Goal: Communication & Community: Answer question/provide support

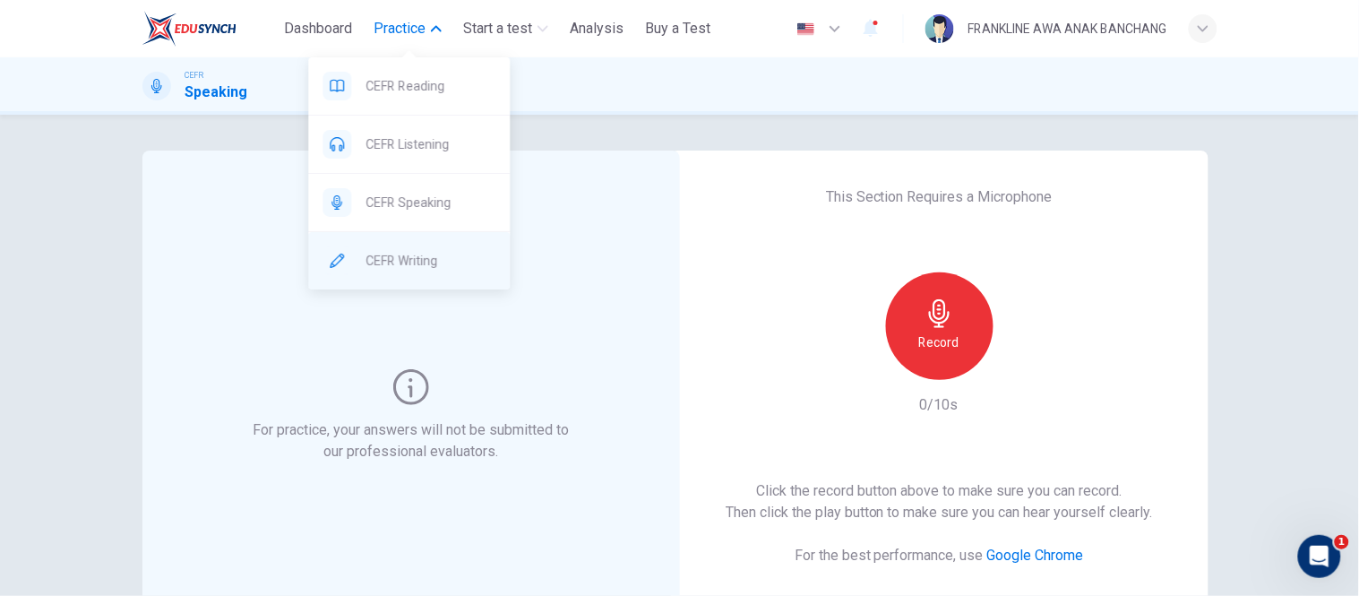
click at [397, 253] on span "CEFR Writing" at bounding box center [431, 261] width 130 height 22
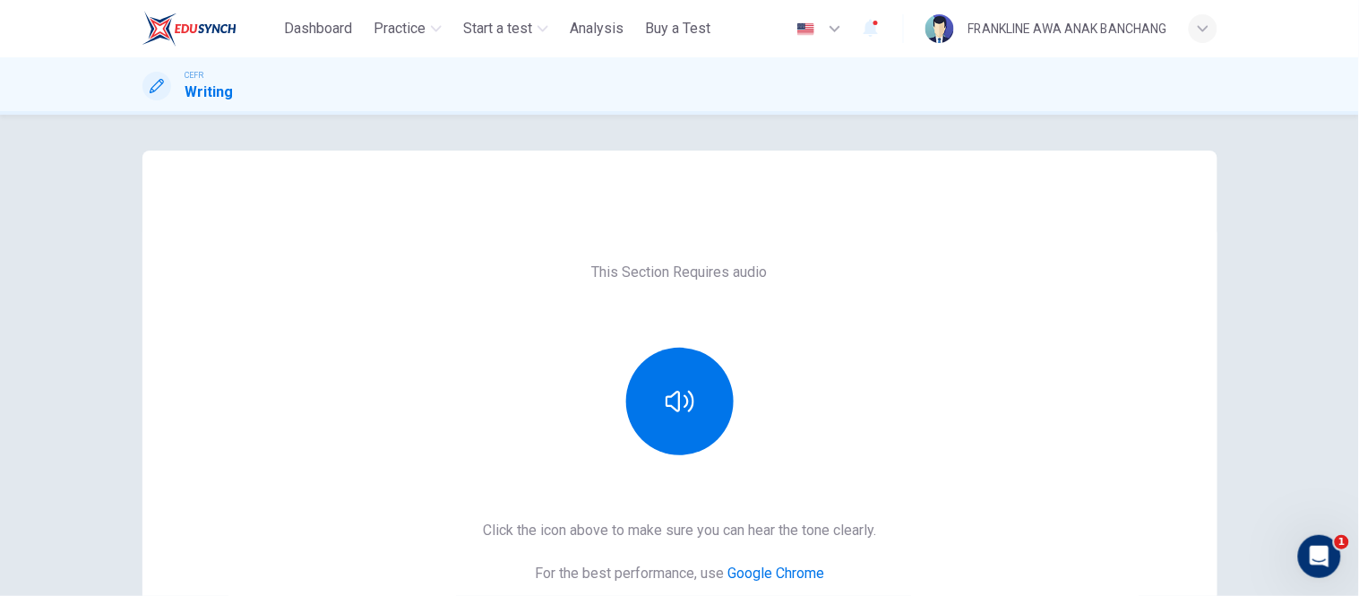
scroll to position [270, 0]
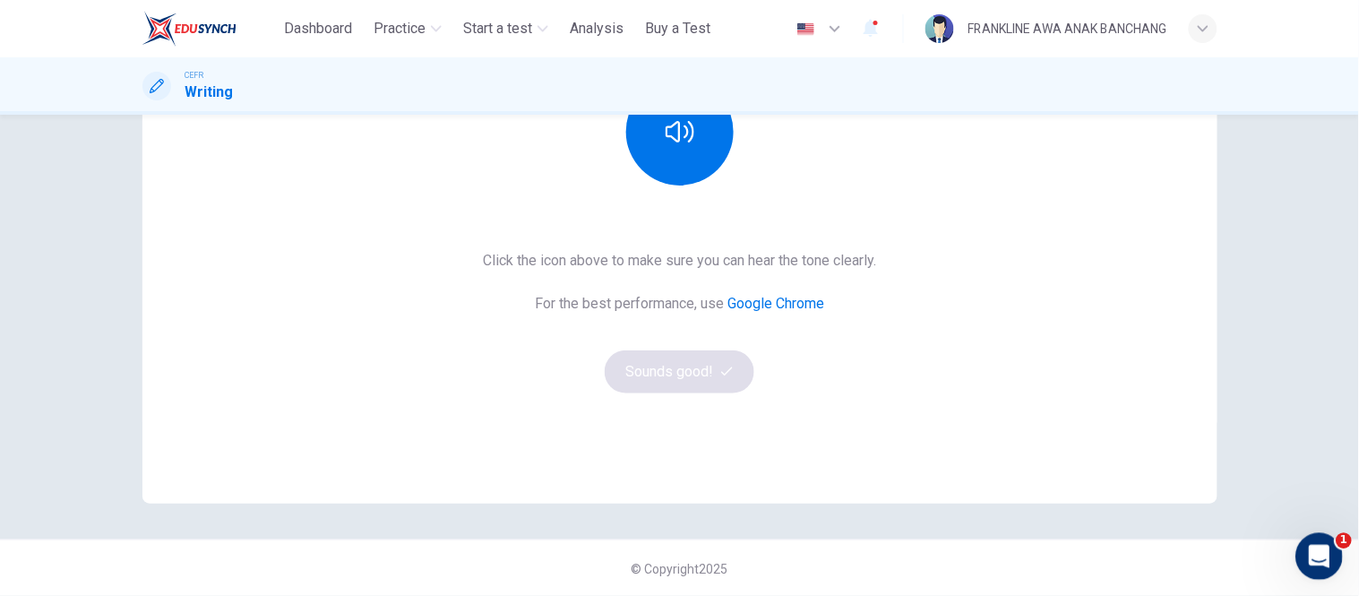
click at [1315, 552] on icon "Open Intercom Messenger" at bounding box center [1317, 554] width 30 height 30
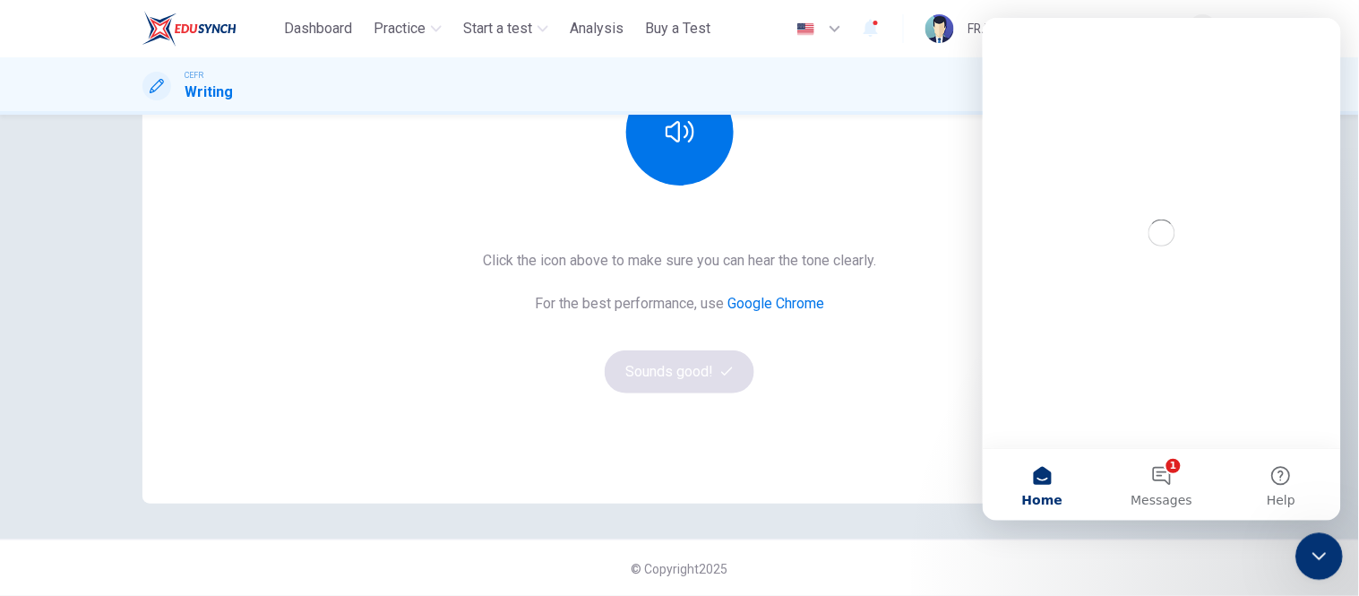
scroll to position [0, 0]
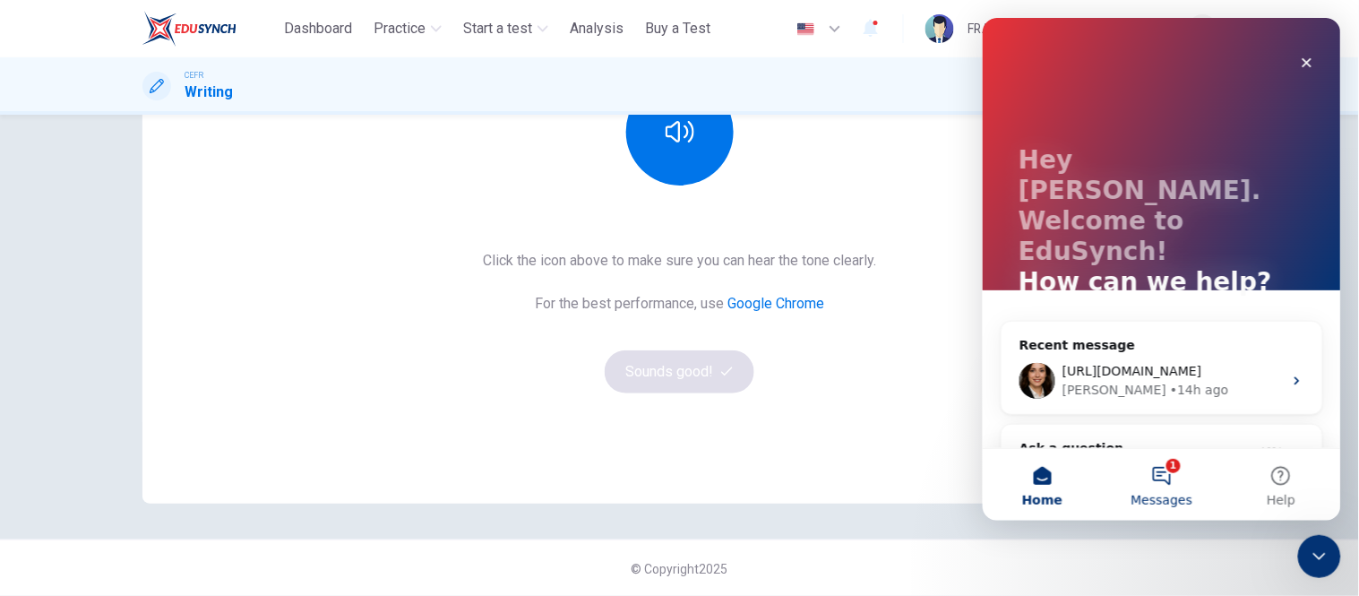
click at [1162, 470] on button "1 Messages" at bounding box center [1160, 484] width 119 height 72
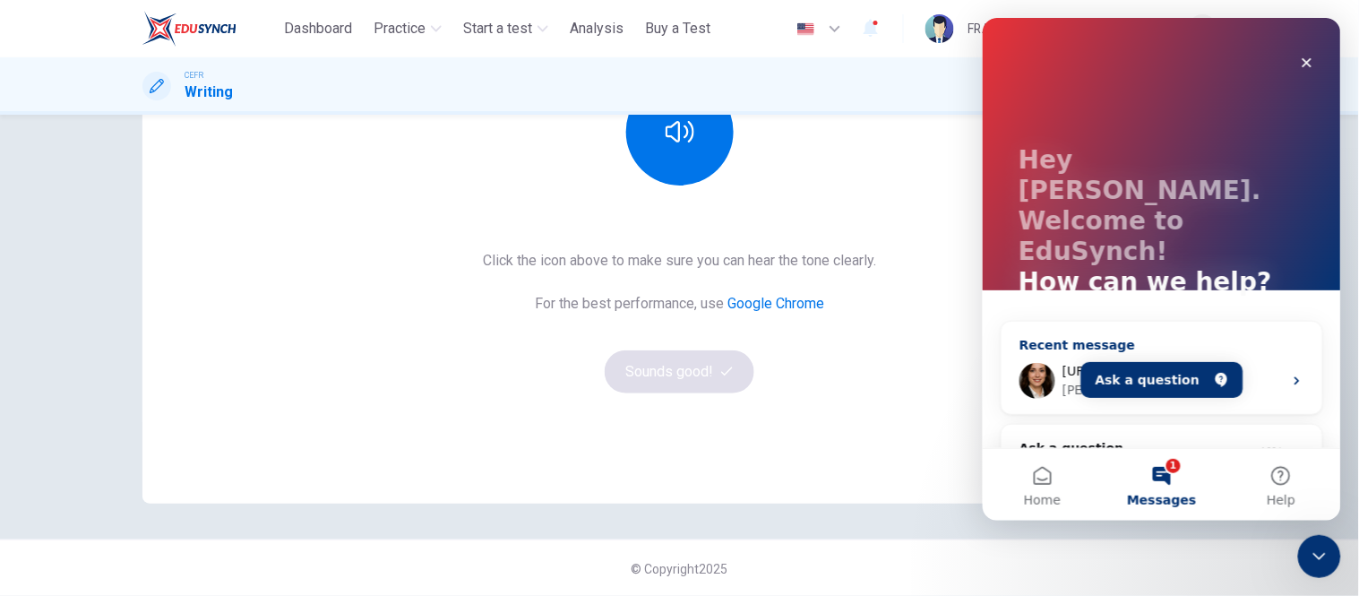
click at [1173, 380] on div "[PERSON_NAME] • 14h ago" at bounding box center [1172, 389] width 220 height 19
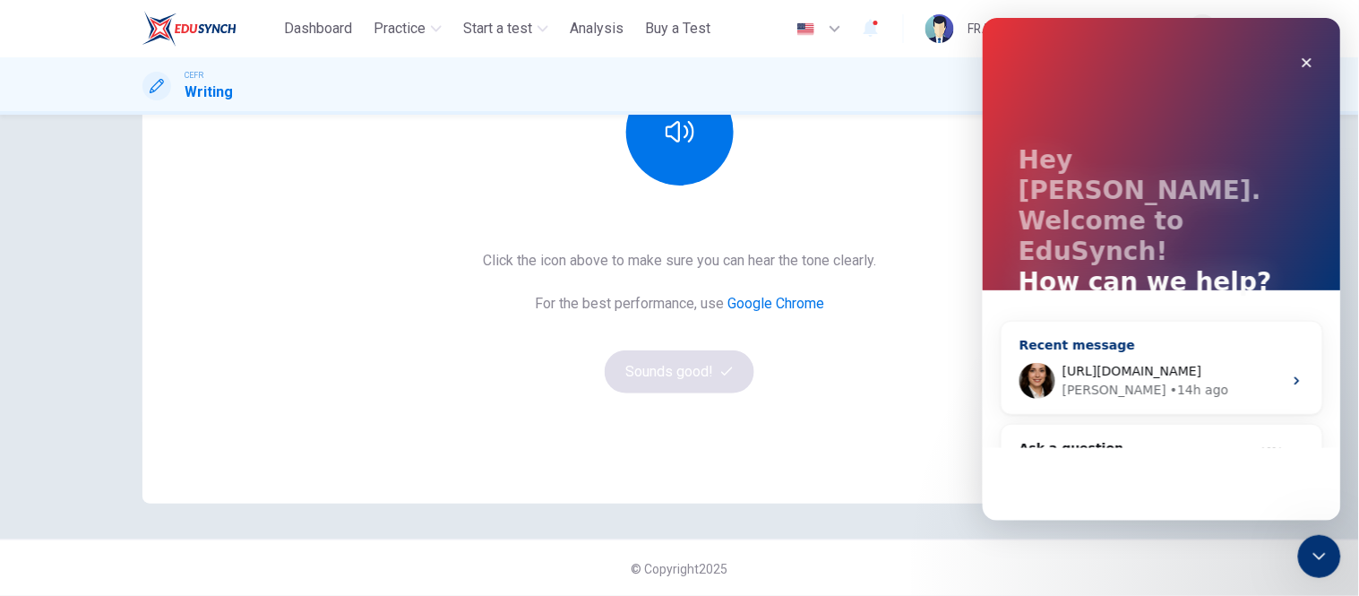
click at [1173, 380] on div "[PERSON_NAME] • 14h ago" at bounding box center [1172, 389] width 220 height 19
click at [1169, 380] on div "• 14h ago" at bounding box center [1198, 389] width 58 height 19
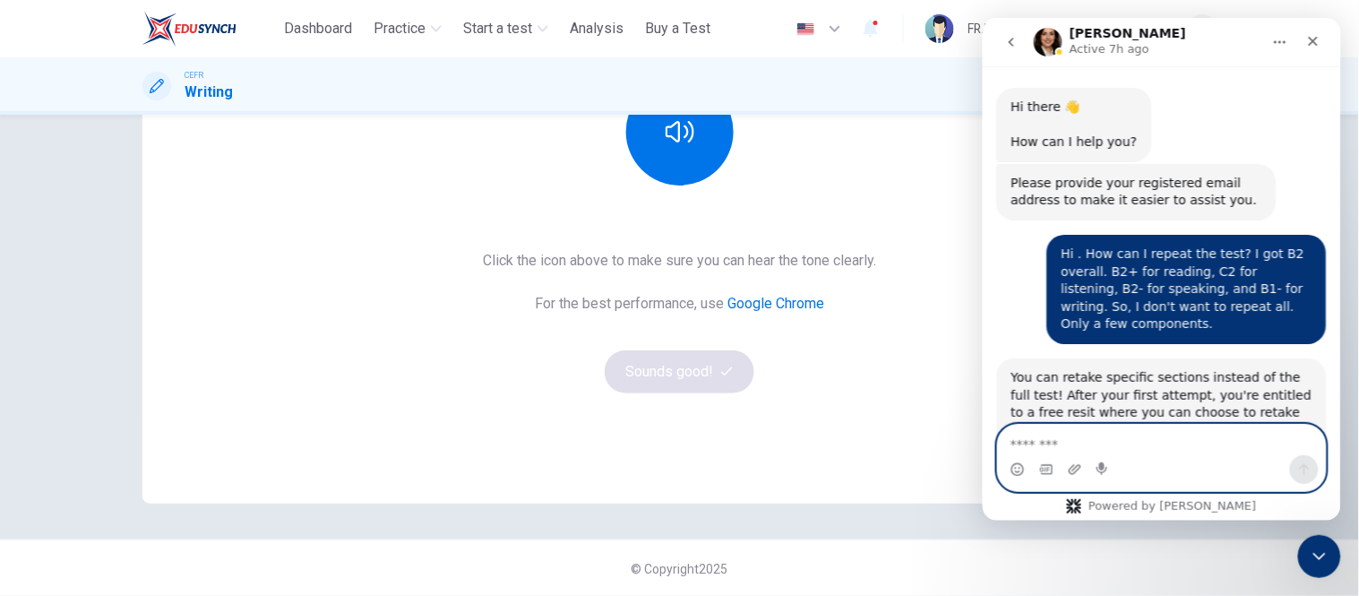
click at [1063, 446] on textarea "Message…" at bounding box center [1161, 439] width 328 height 30
type textarea "*"
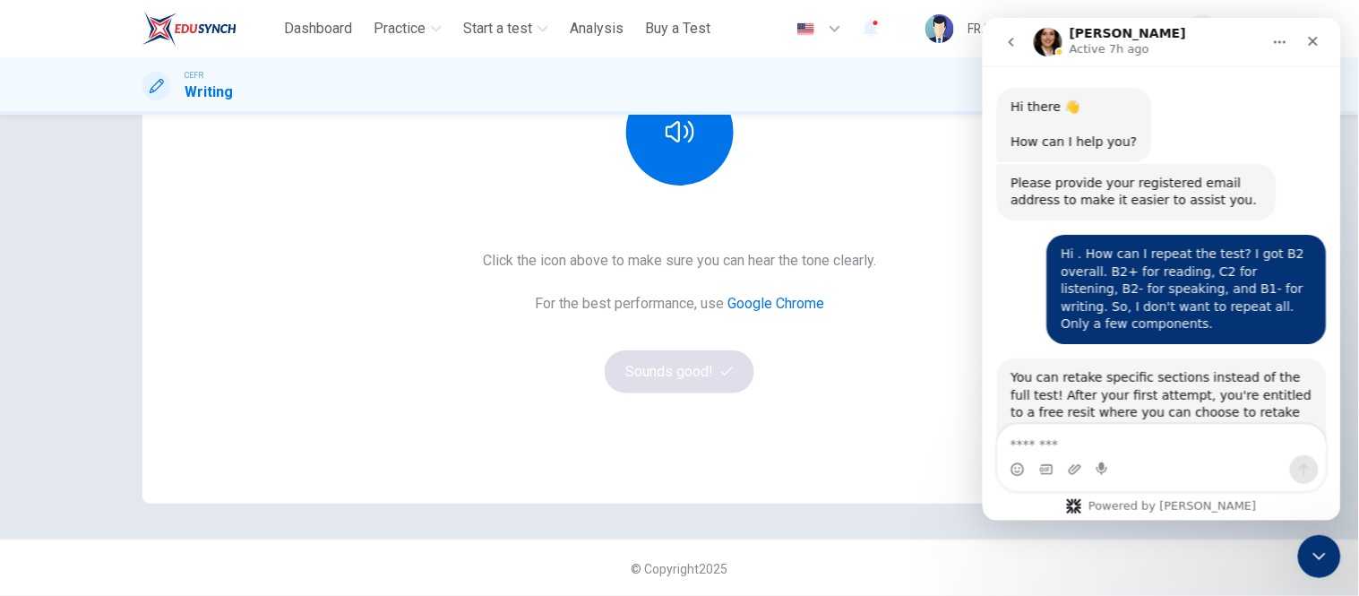
drag, startPoint x: 1042, startPoint y: 367, endPoint x: 2324, endPoint y: 418, distance: 1283.2
